Goal: Task Accomplishment & Management: Manage account settings

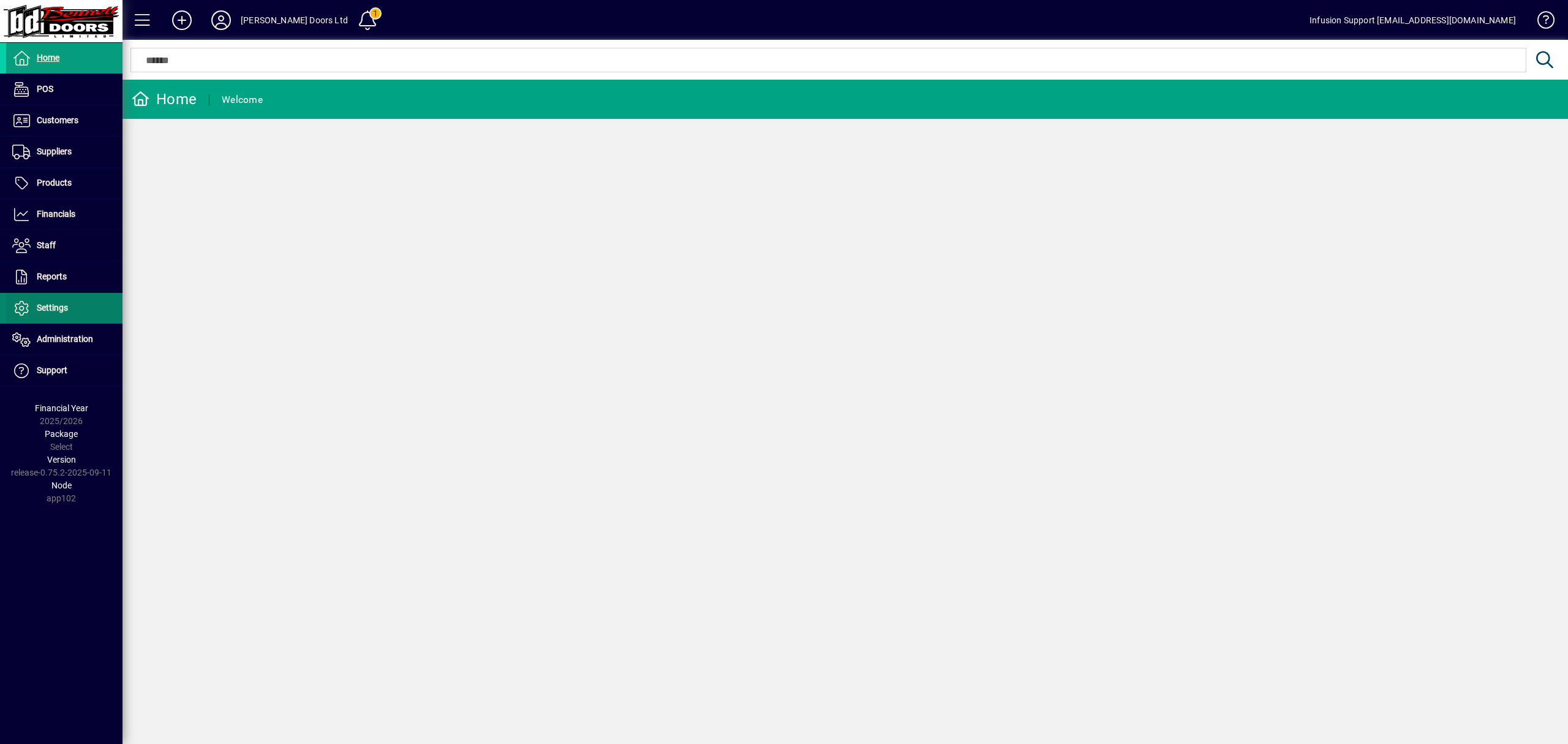
click at [64, 313] on span "Settings" at bounding box center [52, 307] width 31 height 10
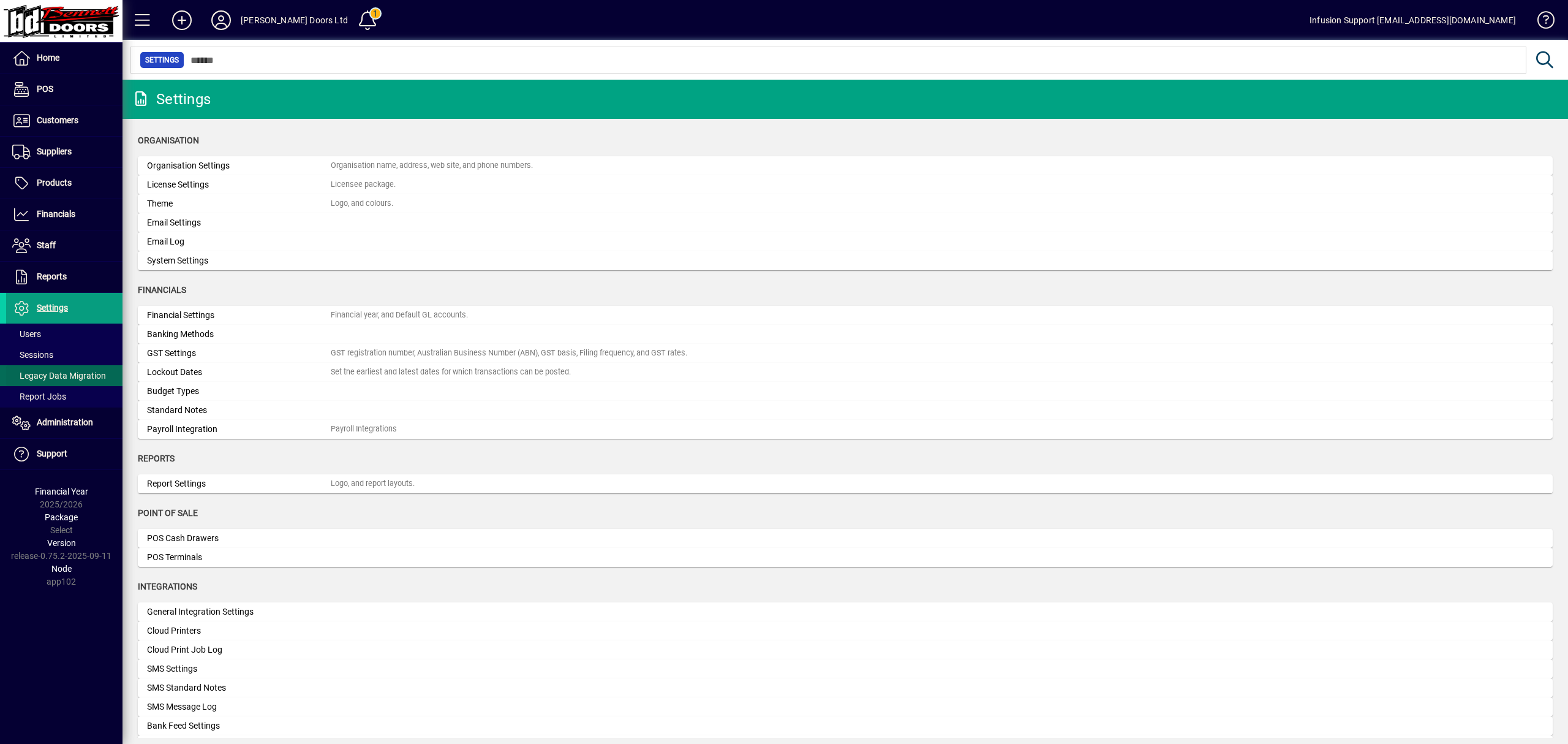
click at [46, 372] on span "Legacy Data Migration" at bounding box center [58, 375] width 94 height 10
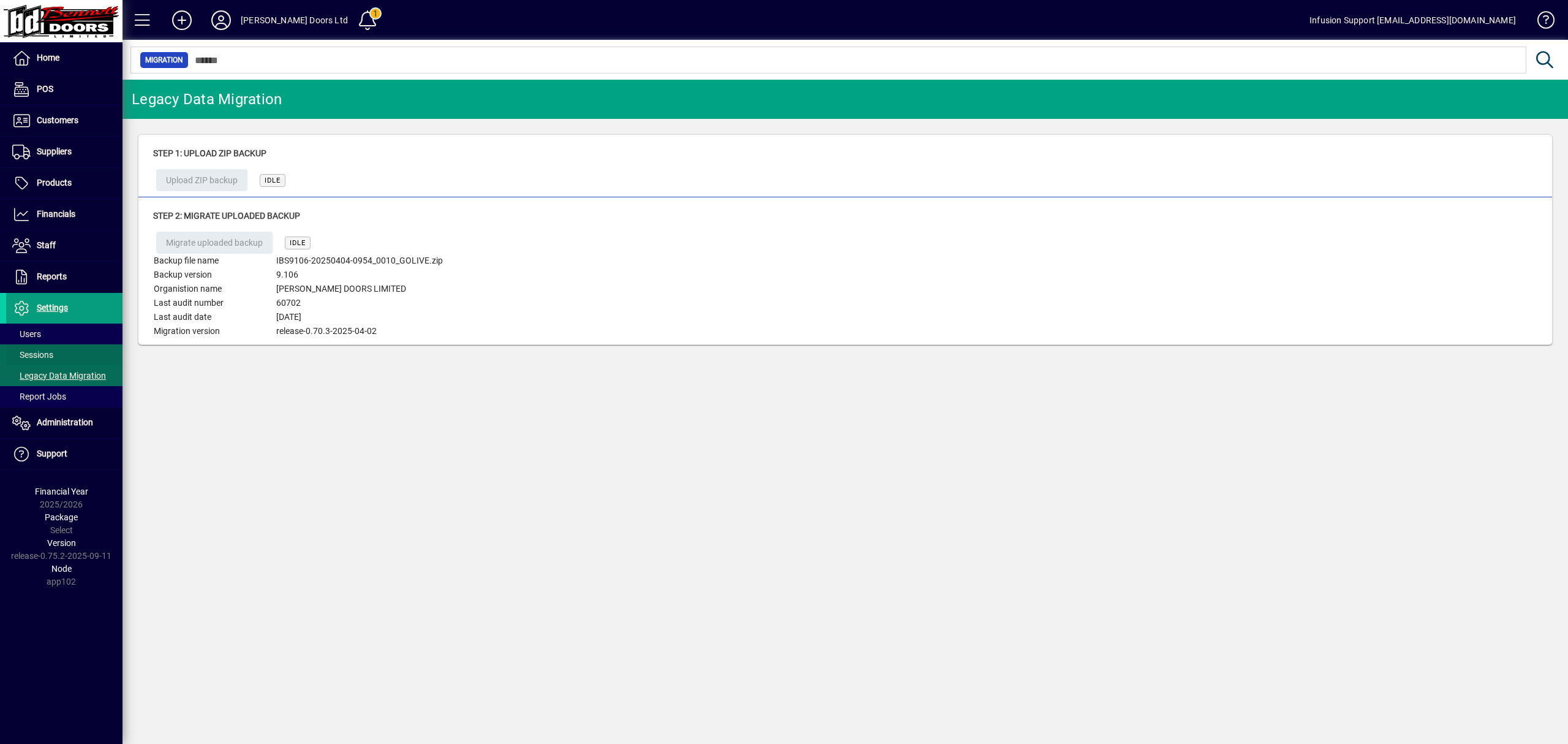
click at [57, 350] on span at bounding box center [64, 354] width 116 height 29
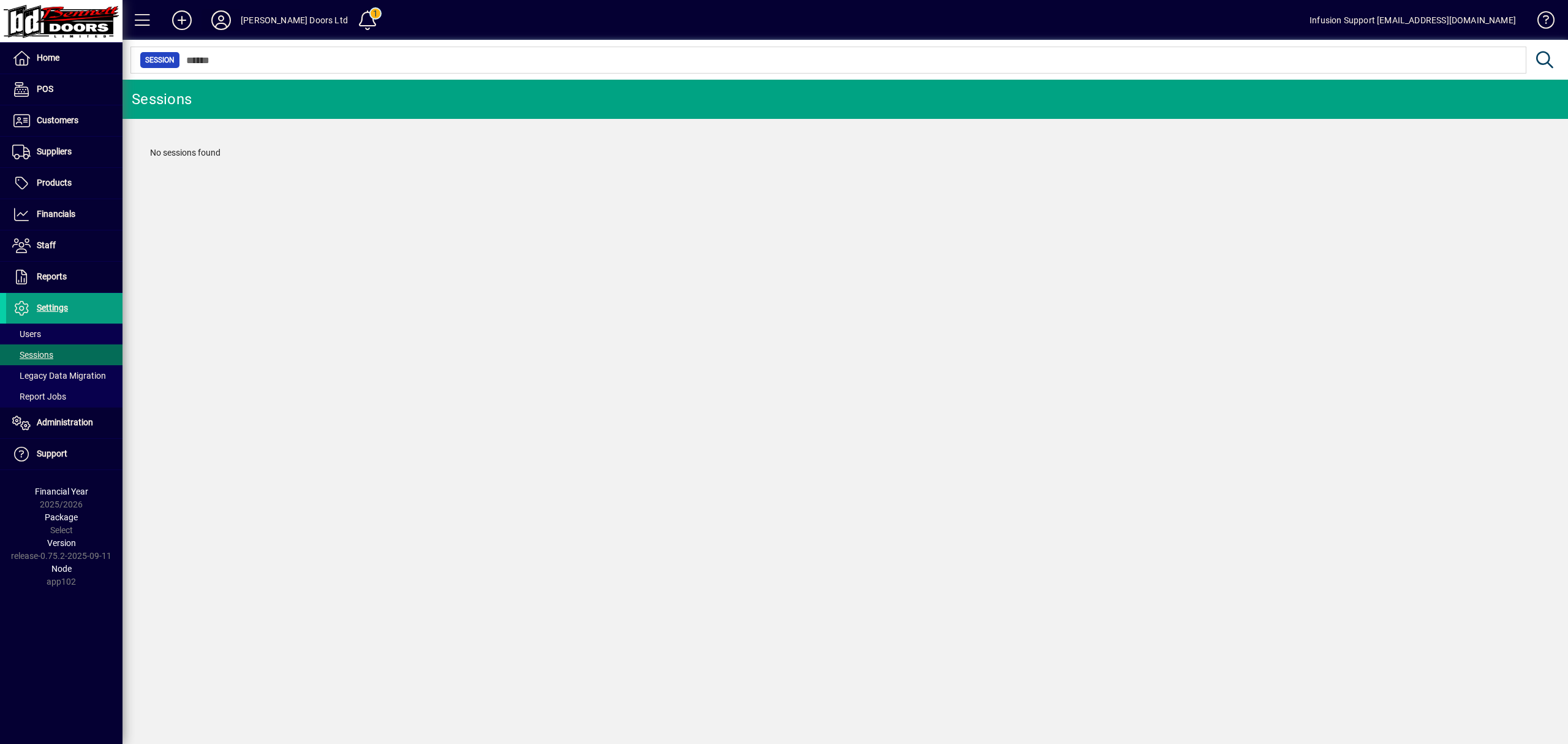
click at [220, 15] on icon at bounding box center [221, 21] width 25 height 20
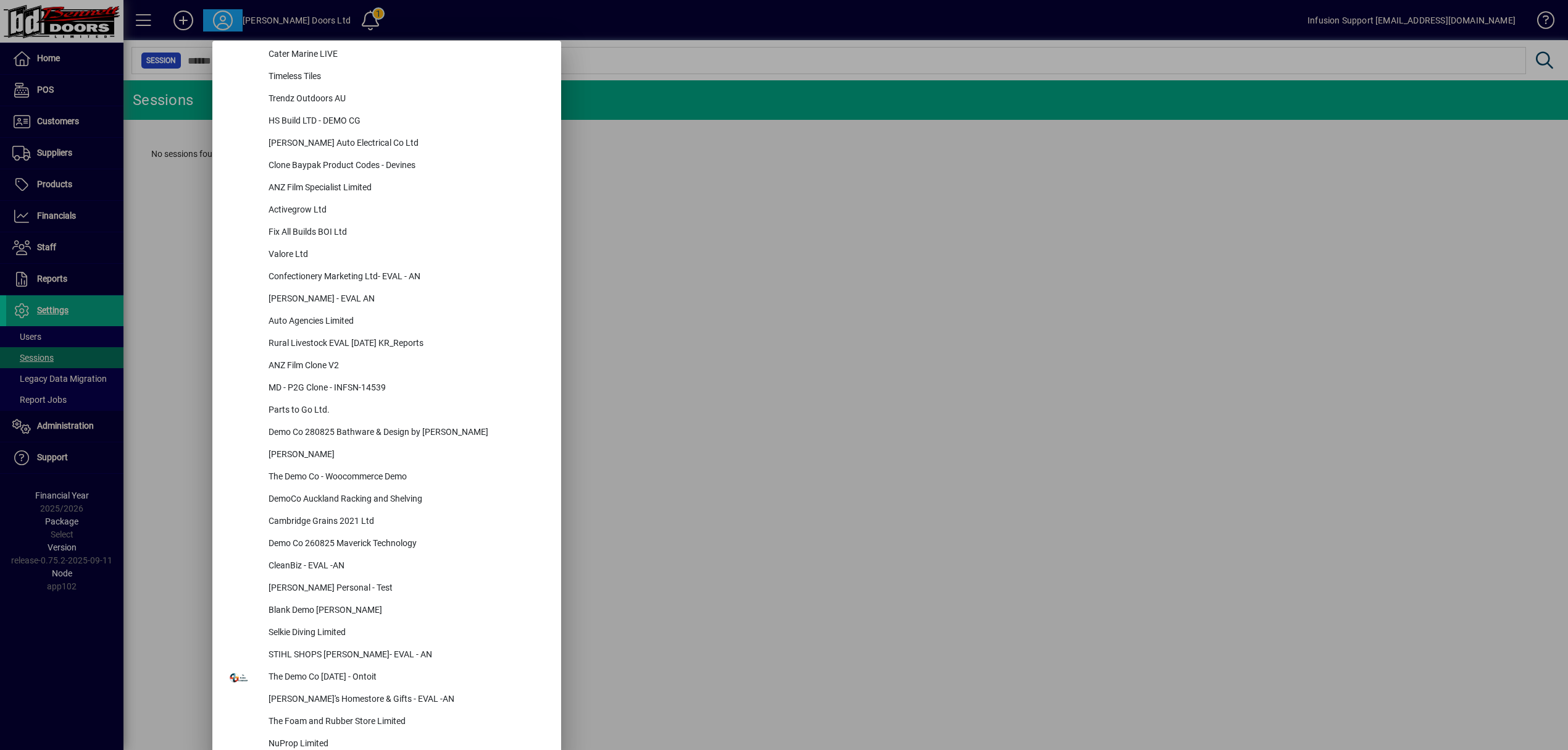
scroll to position [5334, 0]
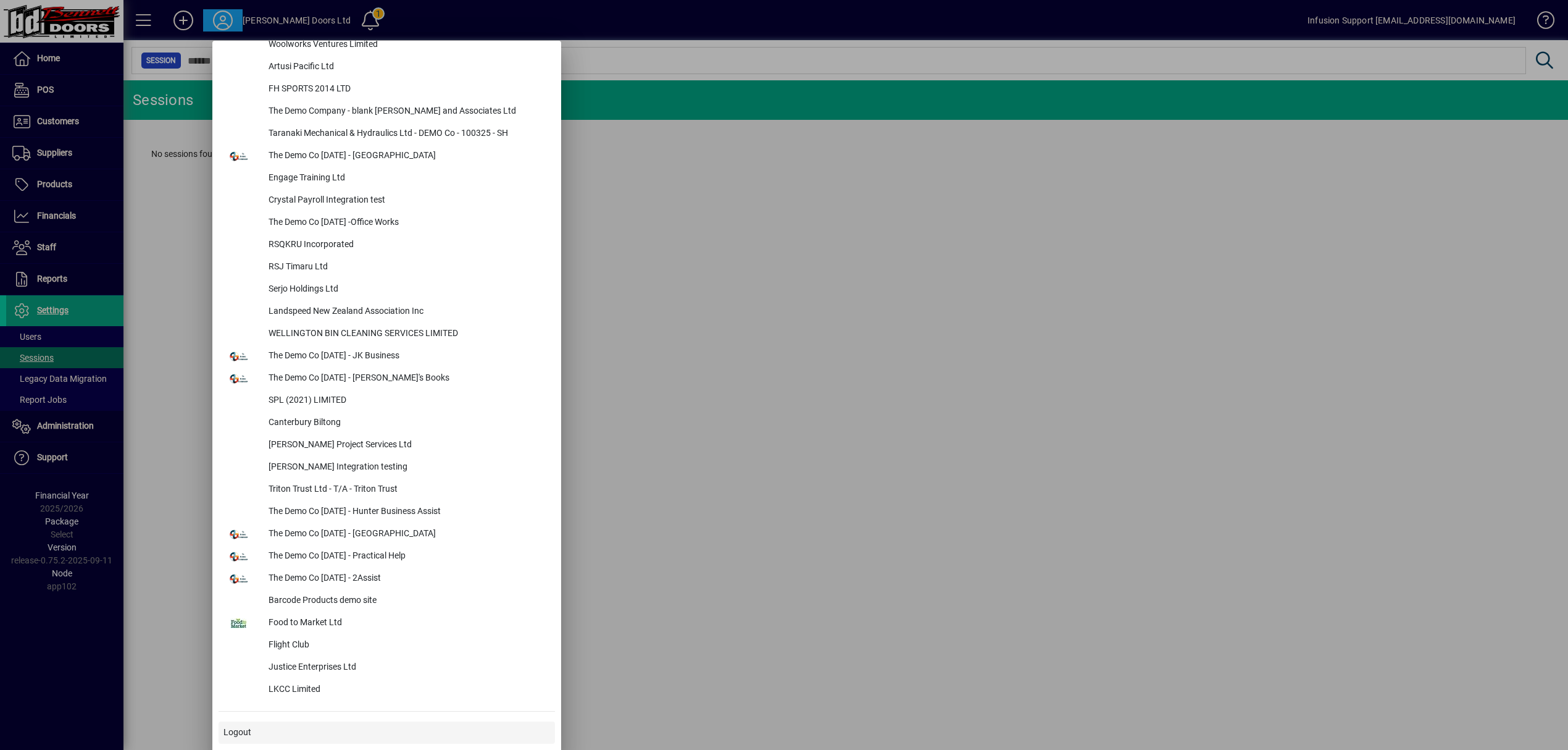
click at [346, 735] on span at bounding box center [387, 733] width 336 height 29
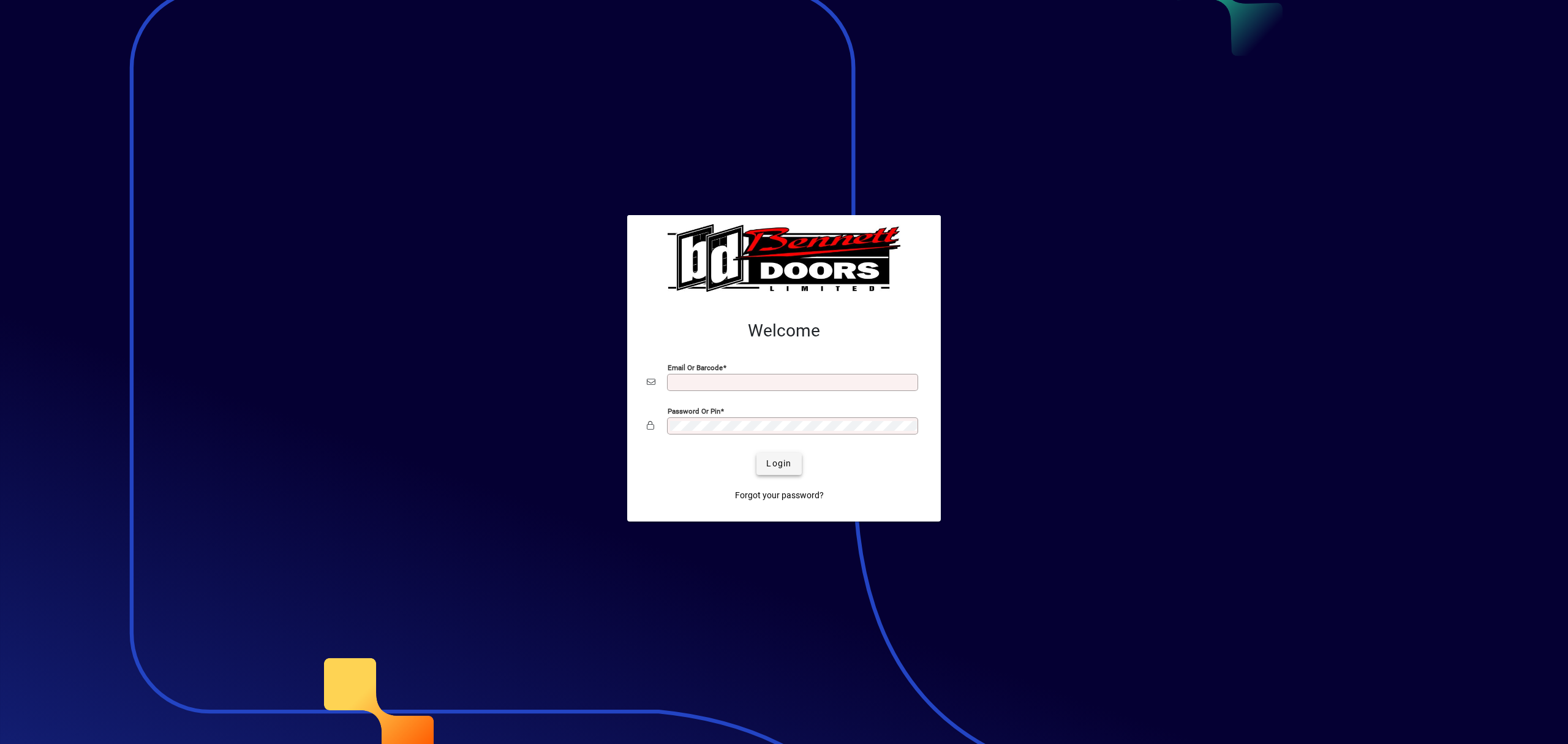
type input "**********"
click at [786, 458] on span "Login" at bounding box center [779, 463] width 25 height 13
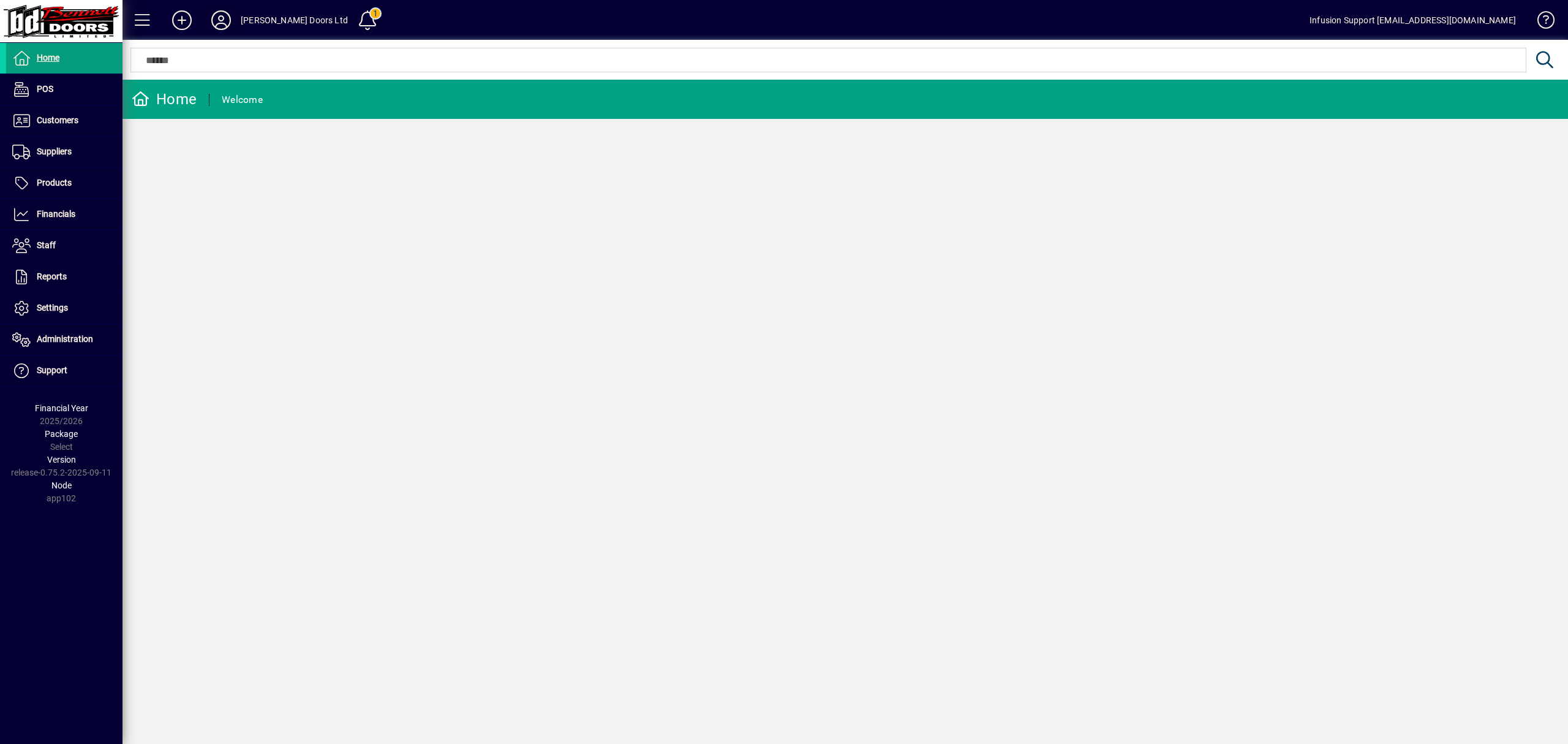
click at [232, 13] on icon at bounding box center [221, 21] width 25 height 20
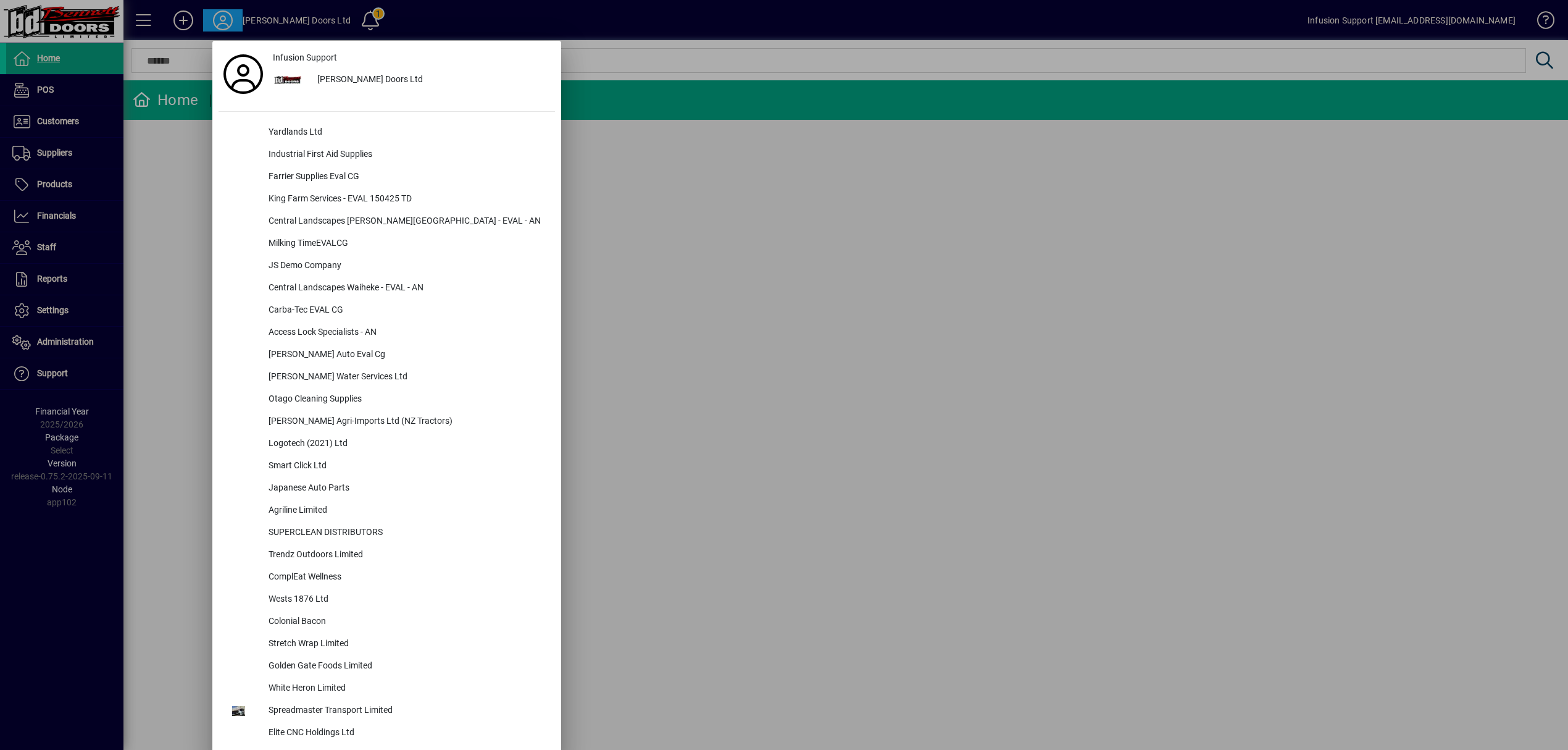
scroll to position [3444, 0]
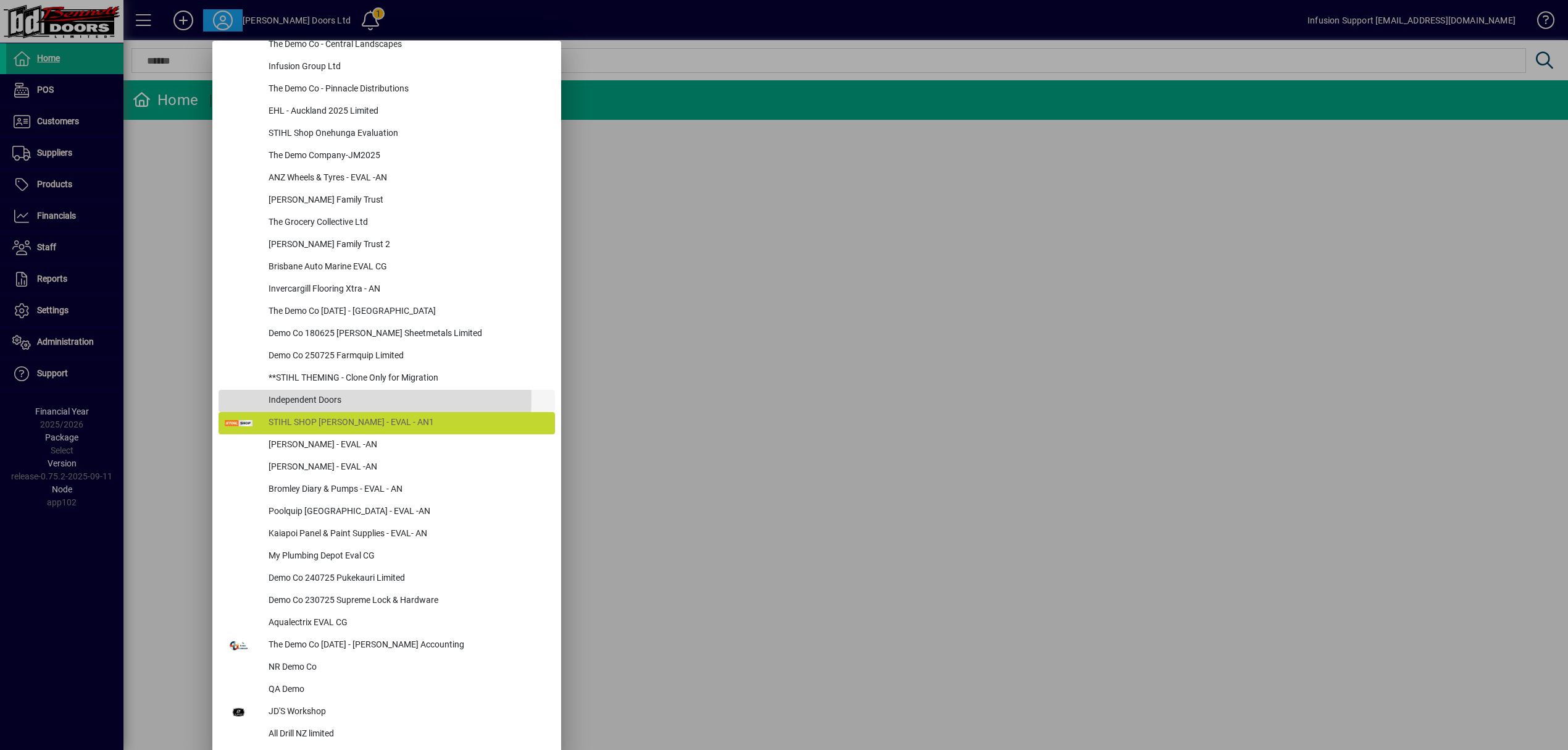
click at [310, 397] on div "Independent Doors" at bounding box center [407, 400] width 296 height 22
